Goal: Check status: Check status

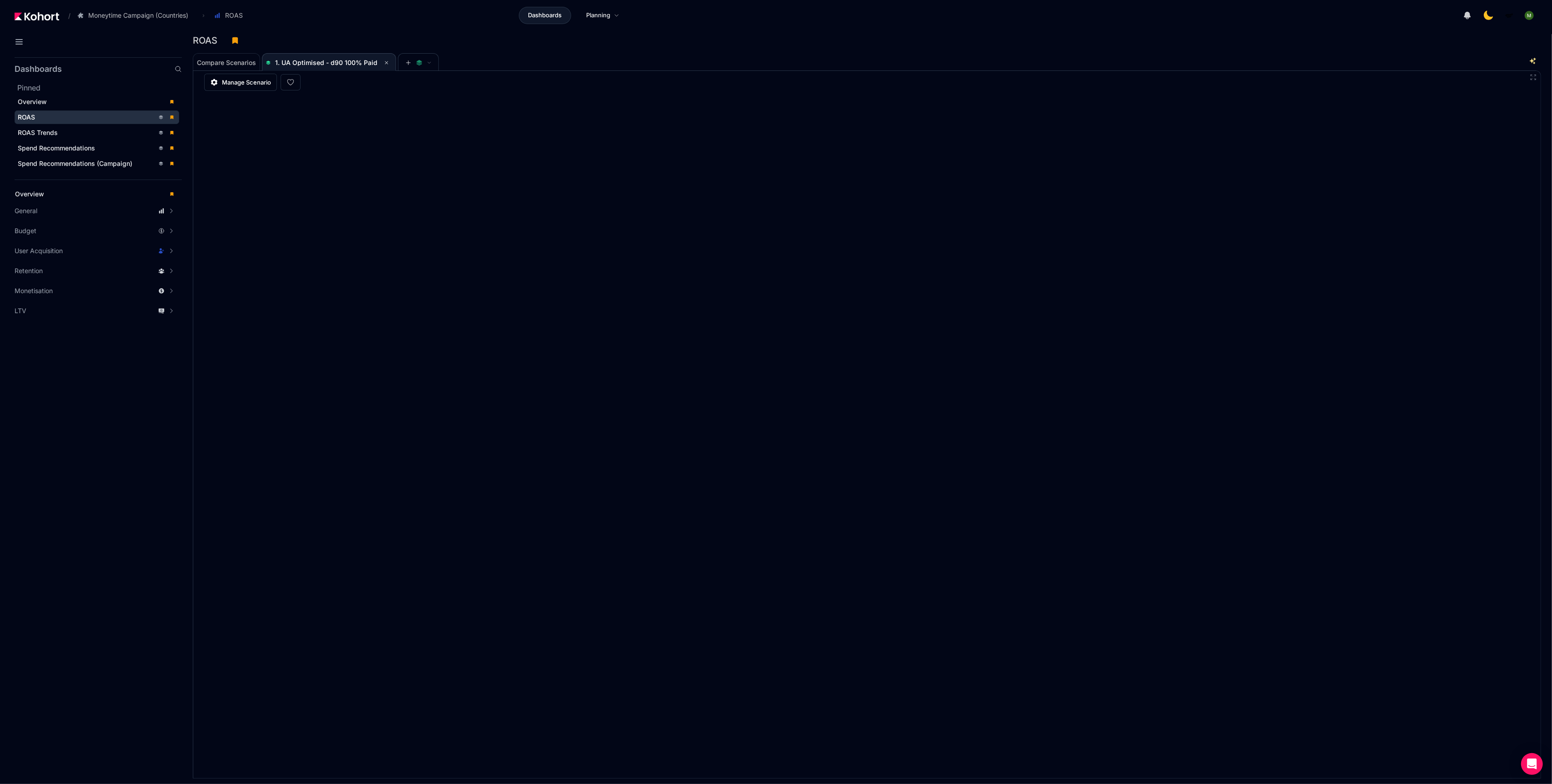
click at [991, 61] on div "Compare Scenarios 1. UA Optimised - d90 100% Paid" at bounding box center [853, 61] width 1322 height 18
click at [909, 70] on div "Compare Scenarios 1. UA Optimised - d90 100% Paid" at bounding box center [853, 61] width 1322 height 18
click at [1044, 41] on div "ROAS" at bounding box center [863, 40] width 1341 height 13
click at [740, 48] on div "ROAS" at bounding box center [867, 43] width 1349 height 19
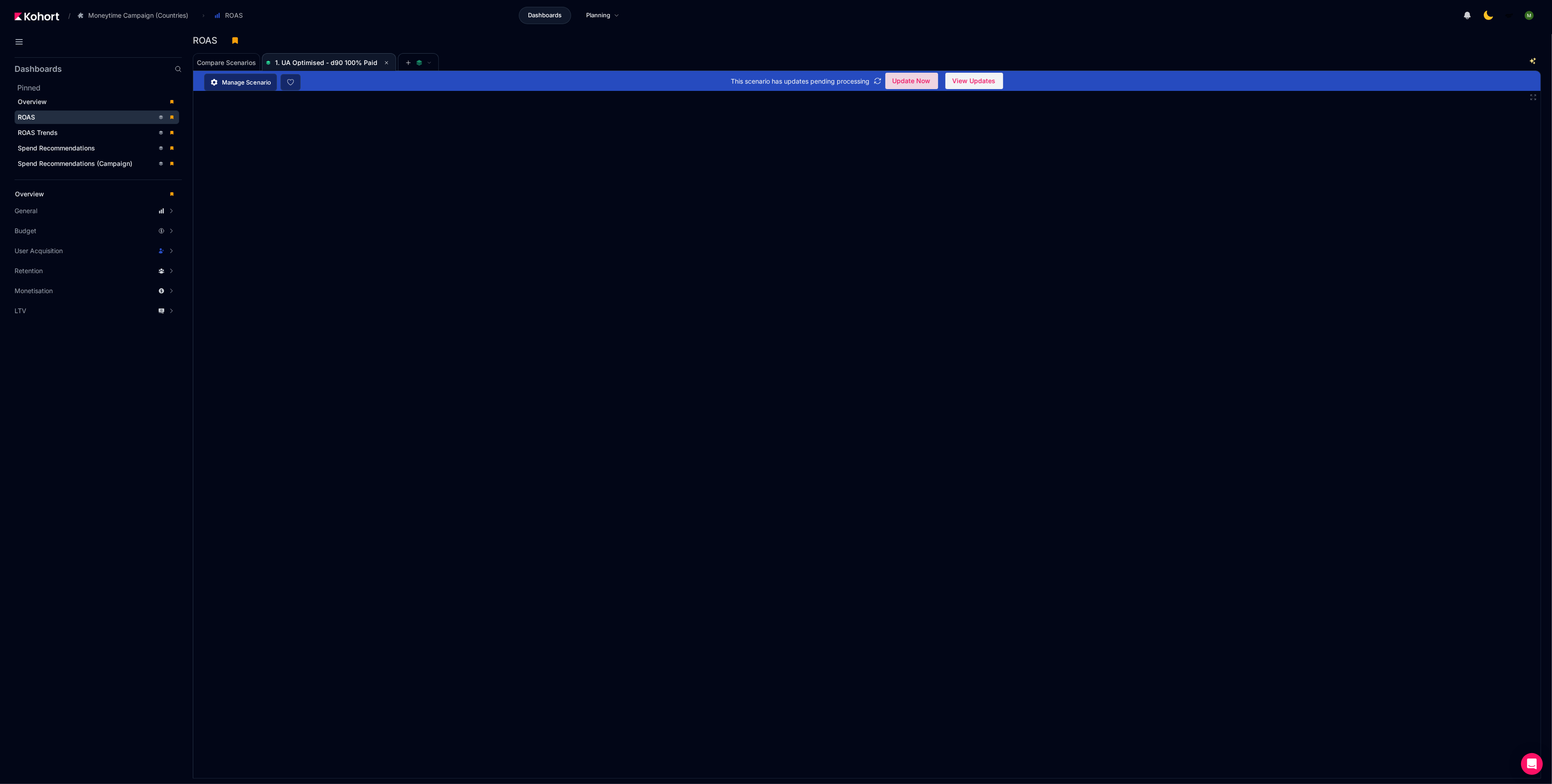
click at [921, 80] on span "Update Now" at bounding box center [912, 80] width 38 height 13
